Goal: Task Accomplishment & Management: Manage account settings

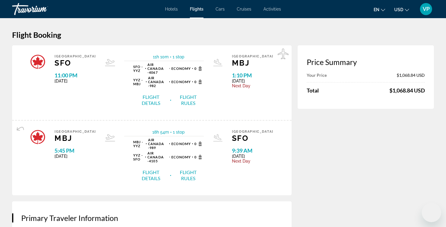
select select "*"
select select "****"
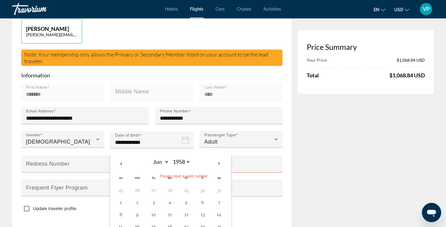
click at [183, 157] on select "**** **** **** **** **** **** **** **** **** **** **** **** **** **** **** ****…" at bounding box center [181, 162] width 20 height 11
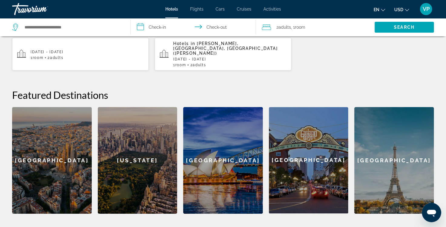
scroll to position [189, 0]
click at [44, 152] on div "[GEOGRAPHIC_DATA]" at bounding box center [52, 160] width 80 height 107
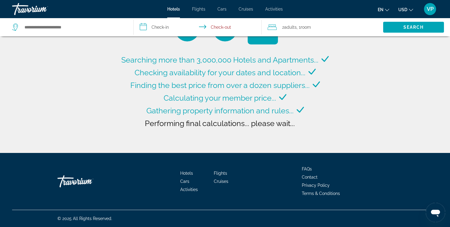
type input "**********"
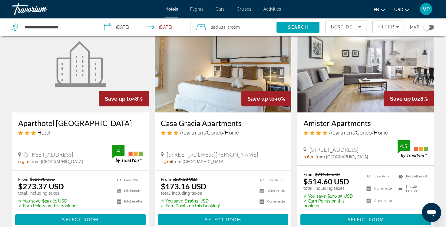
scroll to position [42, 0]
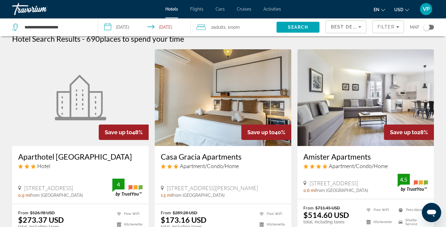
scroll to position [4, 0]
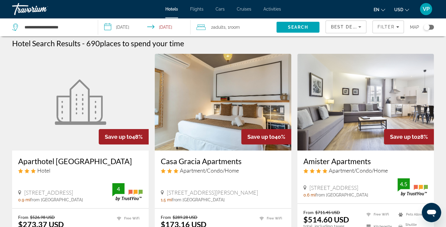
click at [30, 10] on div "Travorium" at bounding box center [42, 9] width 61 height 16
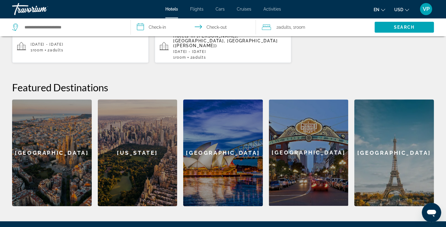
scroll to position [196, 0]
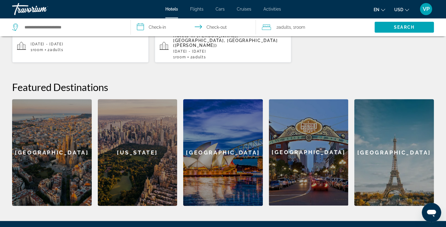
drag, startPoint x: 150, startPoint y: 131, endPoint x: 134, endPoint y: 153, distance: 26.6
click at [134, 153] on div "New York" at bounding box center [138, 152] width 80 height 107
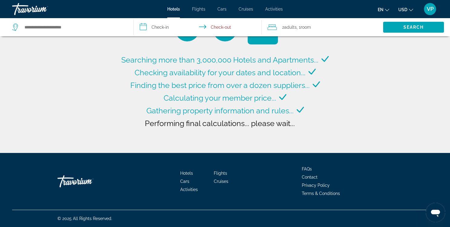
type input "**********"
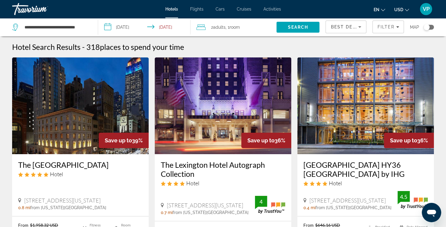
click at [23, 8] on div "Travorium" at bounding box center [42, 9] width 61 height 16
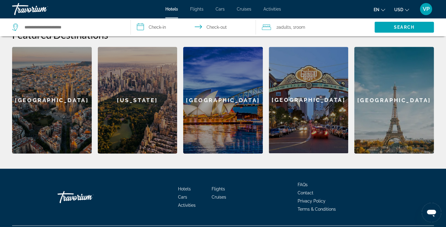
scroll to position [247, 0]
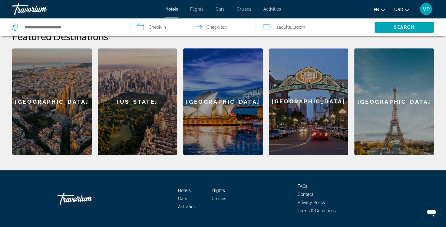
click at [22, 9] on div "Travorium" at bounding box center [42, 9] width 61 height 16
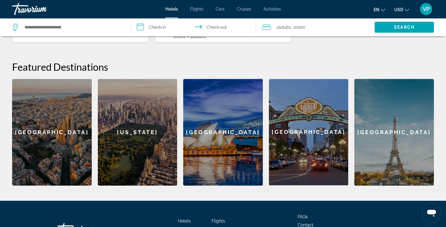
scroll to position [218, 0]
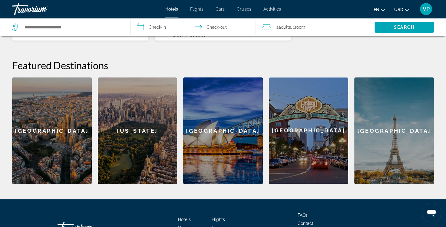
click at [21, 10] on div "Travorium" at bounding box center [42, 9] width 61 height 16
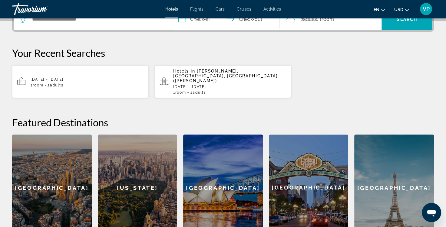
scroll to position [160, 0]
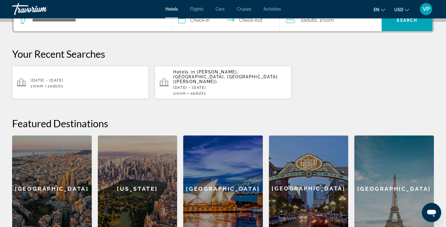
drag, startPoint x: 202, startPoint y: 71, endPoint x: 192, endPoint y: 70, distance: 10.4
click at [192, 70] on span "Hotels in" at bounding box center [184, 72] width 22 height 5
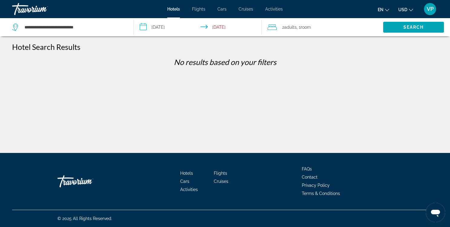
click at [29, 9] on div "Travorium" at bounding box center [42, 9] width 61 height 16
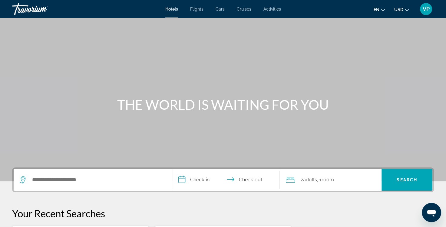
click at [427, 11] on span "VP" at bounding box center [425, 9] width 7 height 6
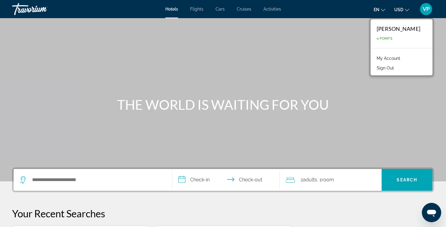
click at [402, 58] on link "My Account" at bounding box center [388, 58] width 30 height 8
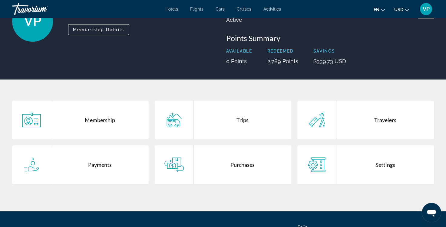
scroll to position [56, 0]
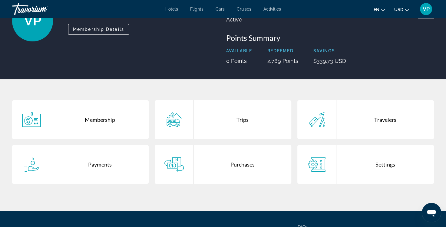
drag, startPoint x: 100, startPoint y: 164, endPoint x: 91, endPoint y: 164, distance: 9.4
click at [91, 164] on div "Payments" at bounding box center [99, 164] width 97 height 39
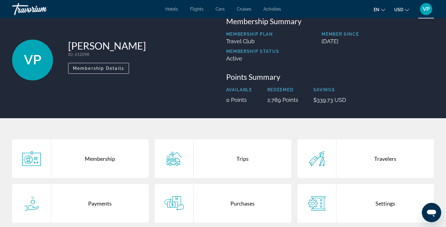
scroll to position [18, 0]
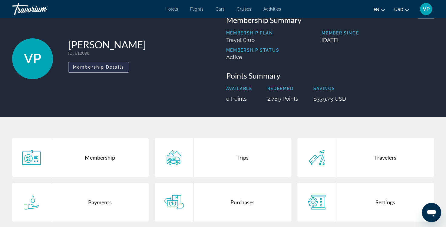
click at [93, 67] on span "Membership Details" at bounding box center [98, 67] width 51 height 5
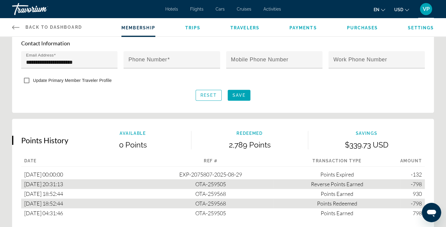
scroll to position [264, 0]
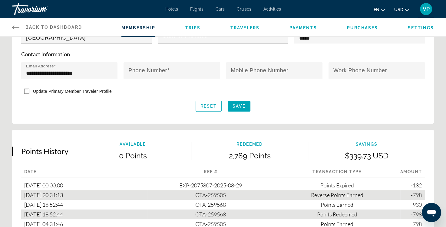
drag, startPoint x: 359, startPoint y: 29, endPoint x: 358, endPoint y: 26, distance: 3.1
click at [358, 26] on span "Purchases" at bounding box center [361, 27] width 31 height 5
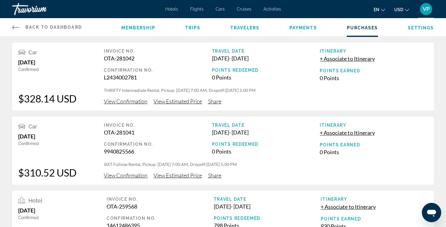
drag, startPoint x: 135, startPoint y: 27, endPoint x: 125, endPoint y: 27, distance: 10.0
click at [125, 27] on span "Membership" at bounding box center [138, 27] width 34 height 5
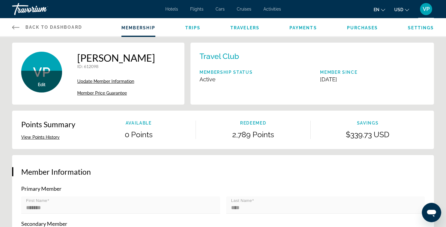
click at [42, 28] on span "Back to Dashboard" at bounding box center [53, 27] width 57 height 5
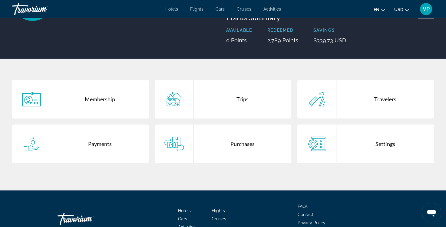
scroll to position [76, 0]
click at [242, 97] on div "Trips" at bounding box center [242, 99] width 97 height 39
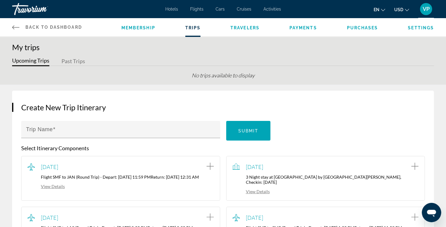
click at [31, 29] on span "Back to Dashboard" at bounding box center [53, 27] width 57 height 5
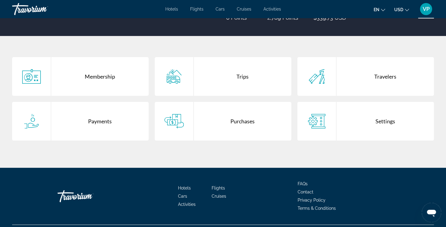
scroll to position [114, 0]
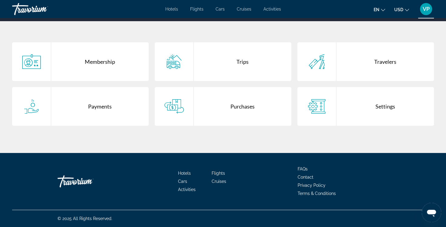
click at [179, 106] on icon "Main content" at bounding box center [173, 106] width 19 height 15
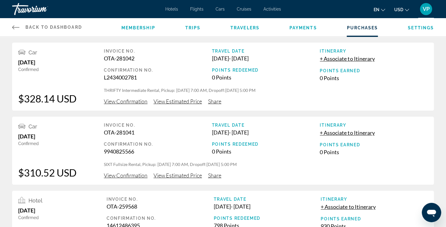
click at [424, 10] on span "VP" at bounding box center [425, 9] width 7 height 6
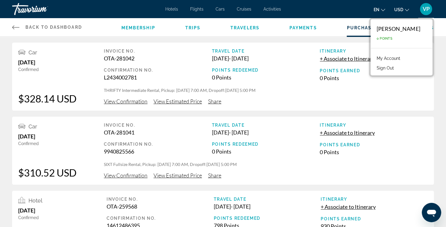
click at [393, 68] on button "Sign Out" at bounding box center [384, 68] width 23 height 8
